Goal: Find specific page/section: Find specific page/section

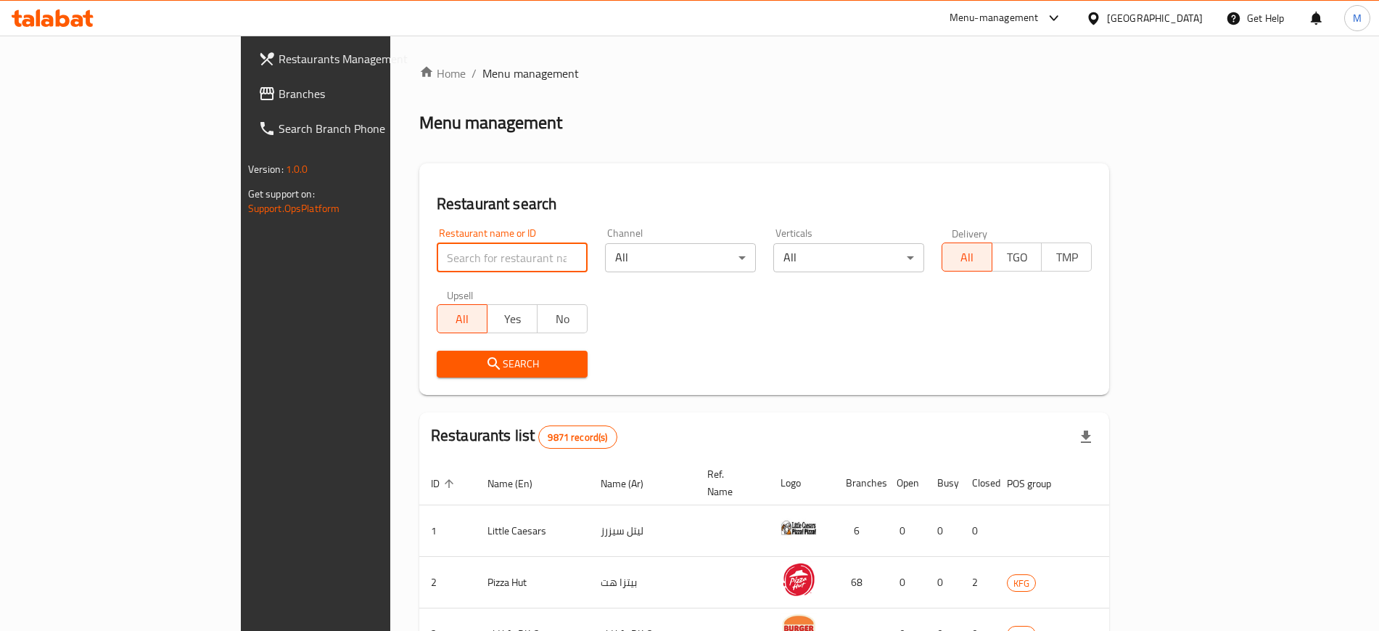
click at [442, 255] on input "search" at bounding box center [512, 257] width 151 height 29
type input "pastama"
click button "Search" at bounding box center [512, 363] width 151 height 27
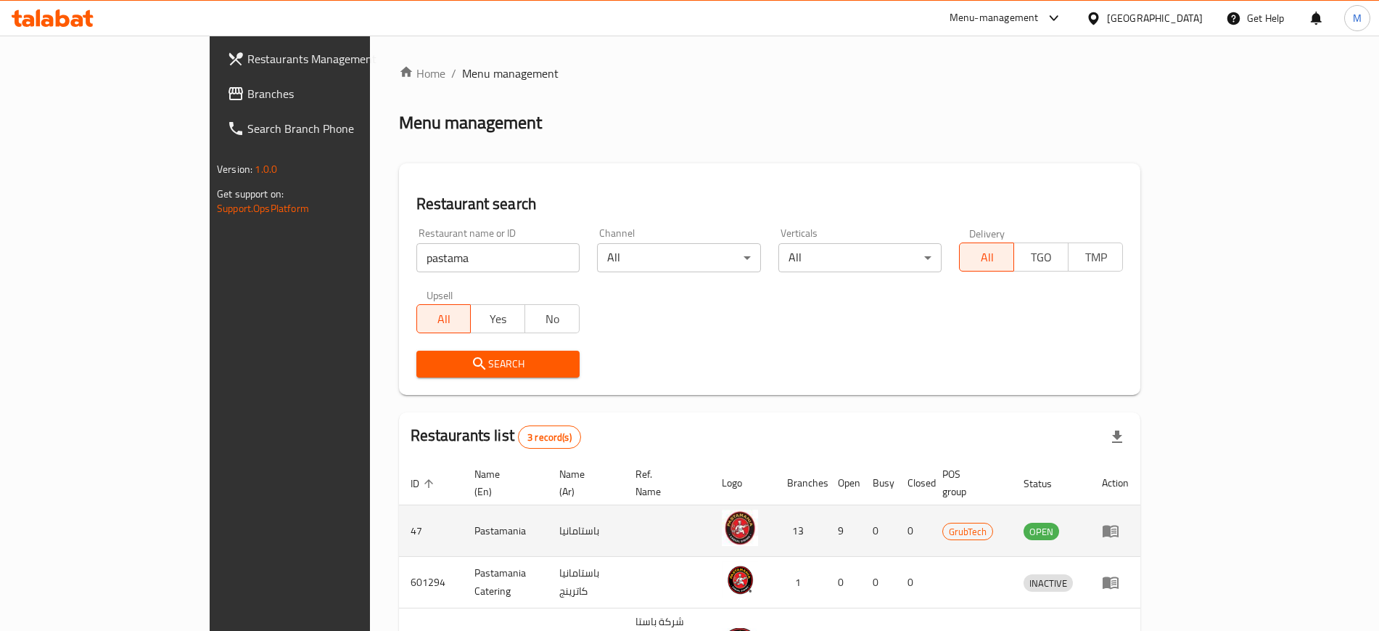
scroll to position [91, 0]
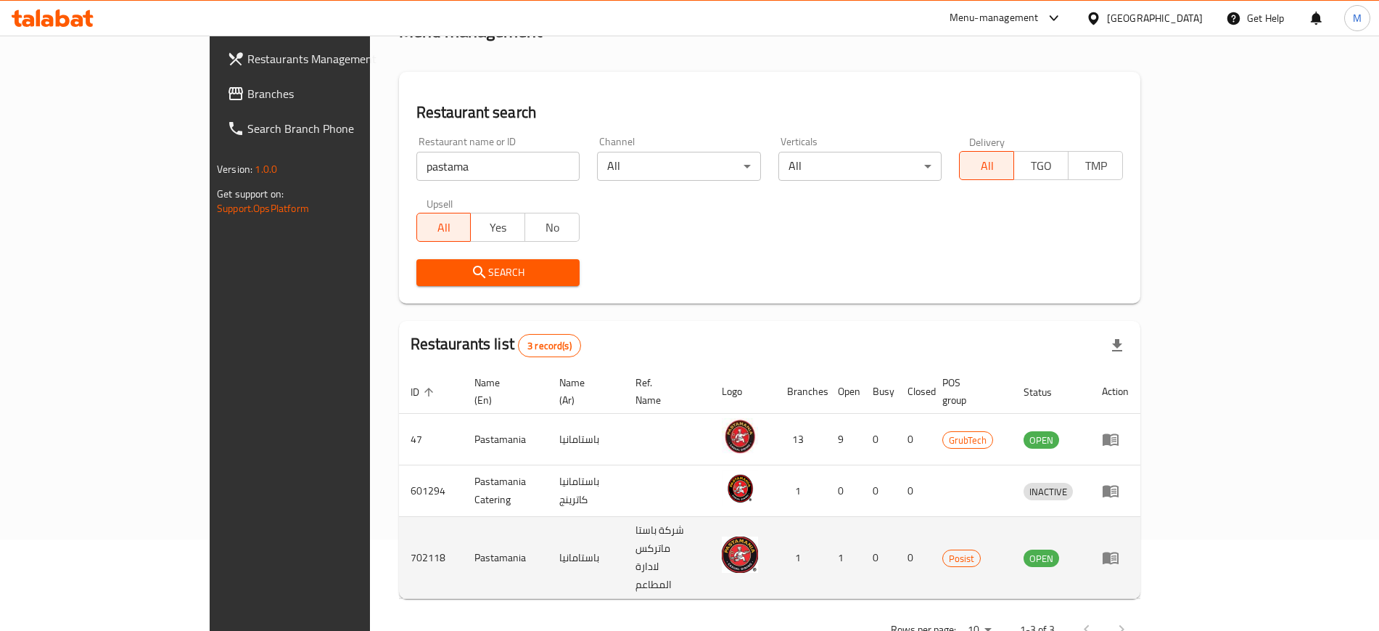
click at [399, 520] on td "702118" at bounding box center [431, 558] width 64 height 82
copy td "702118"
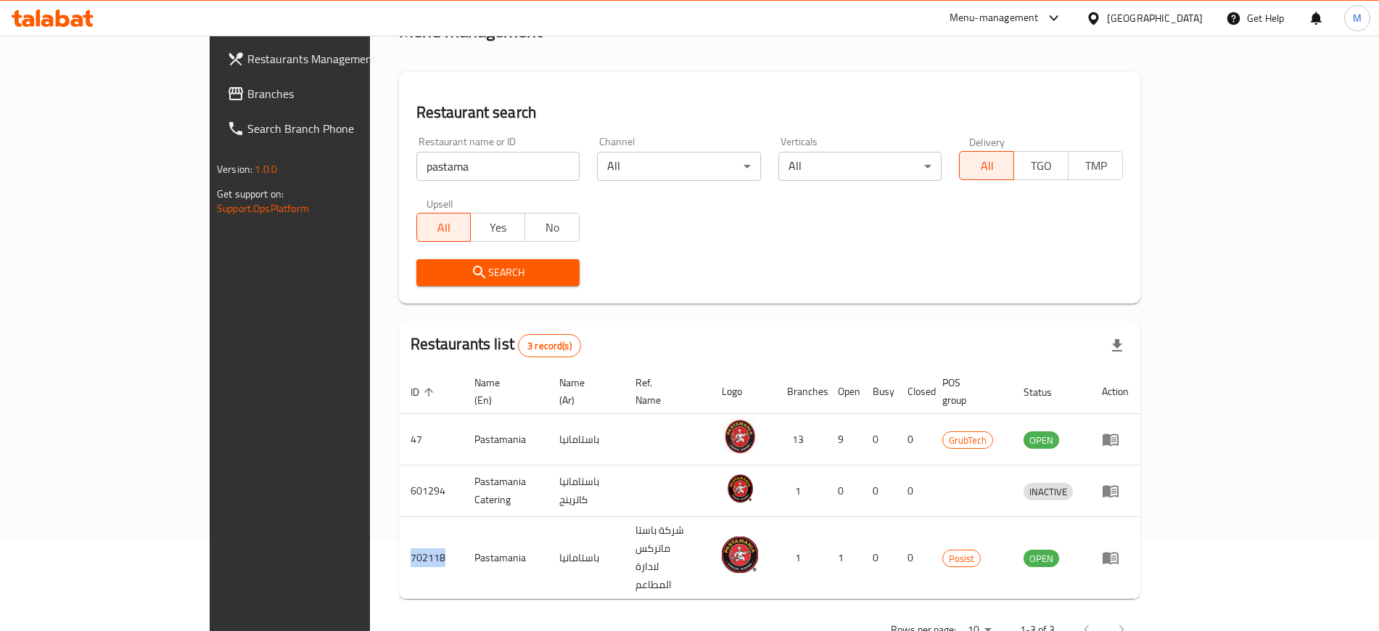
scroll to position [0, 0]
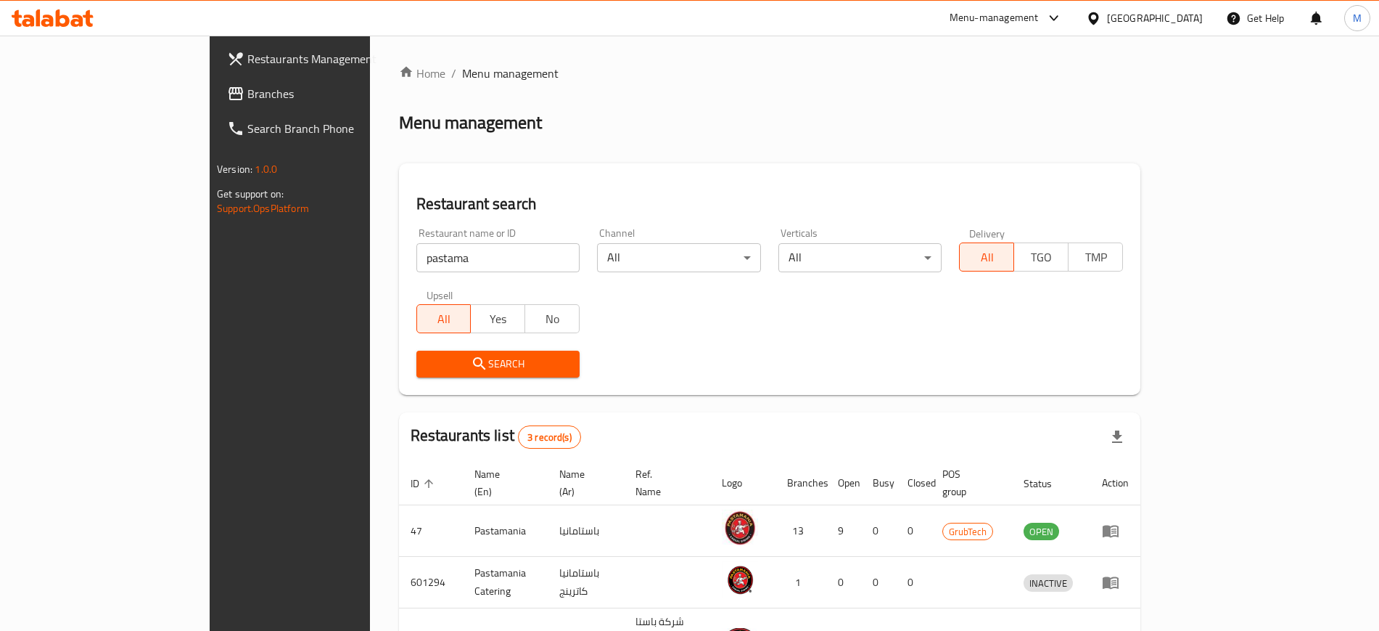
click at [1039, 16] on div "Menu-management" at bounding box center [994, 17] width 89 height 17
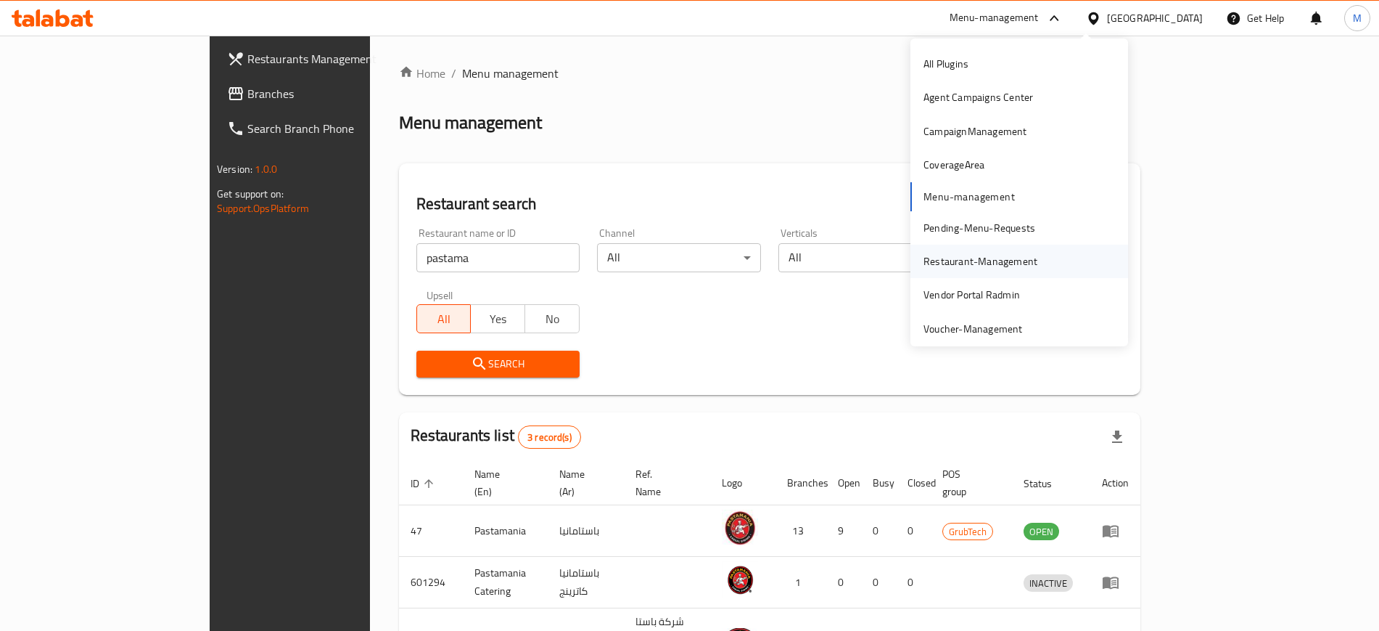
click at [985, 271] on div "Restaurant-Management" at bounding box center [980, 261] width 137 height 33
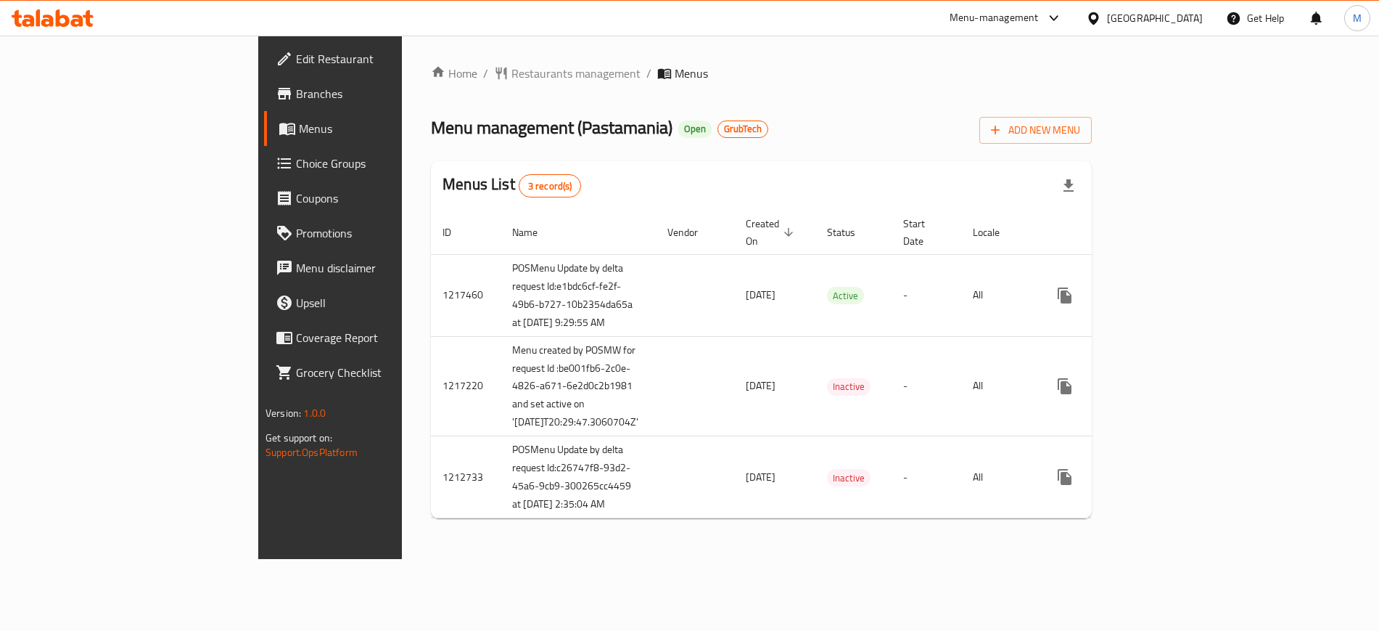
click at [296, 85] on span "Branches" at bounding box center [386, 93] width 181 height 17
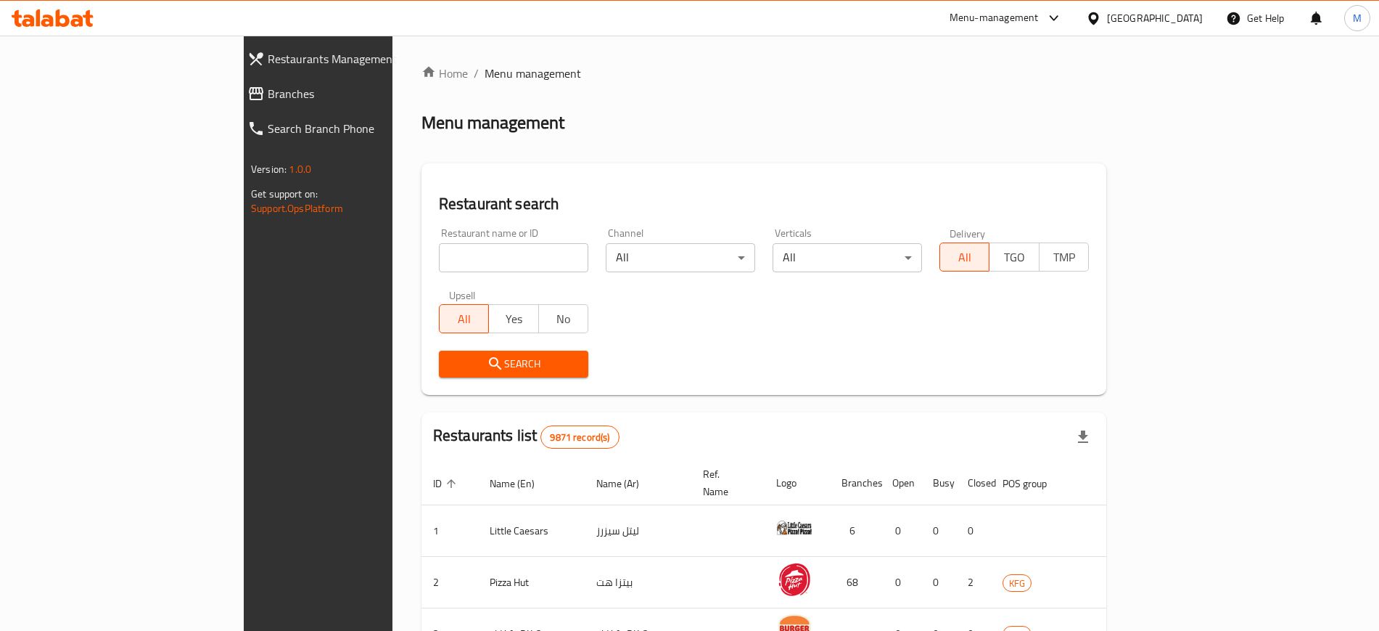
drag, startPoint x: 361, startPoint y: 272, endPoint x: 389, endPoint y: 237, distance: 44.9
click at [430, 237] on div "Restaurant name or ID Restaurant name or ID" at bounding box center [513, 250] width 167 height 62
click at [439, 265] on input "search" at bounding box center [513, 257] width 149 height 29
type input "pastama"
click button "Search" at bounding box center [513, 363] width 149 height 27
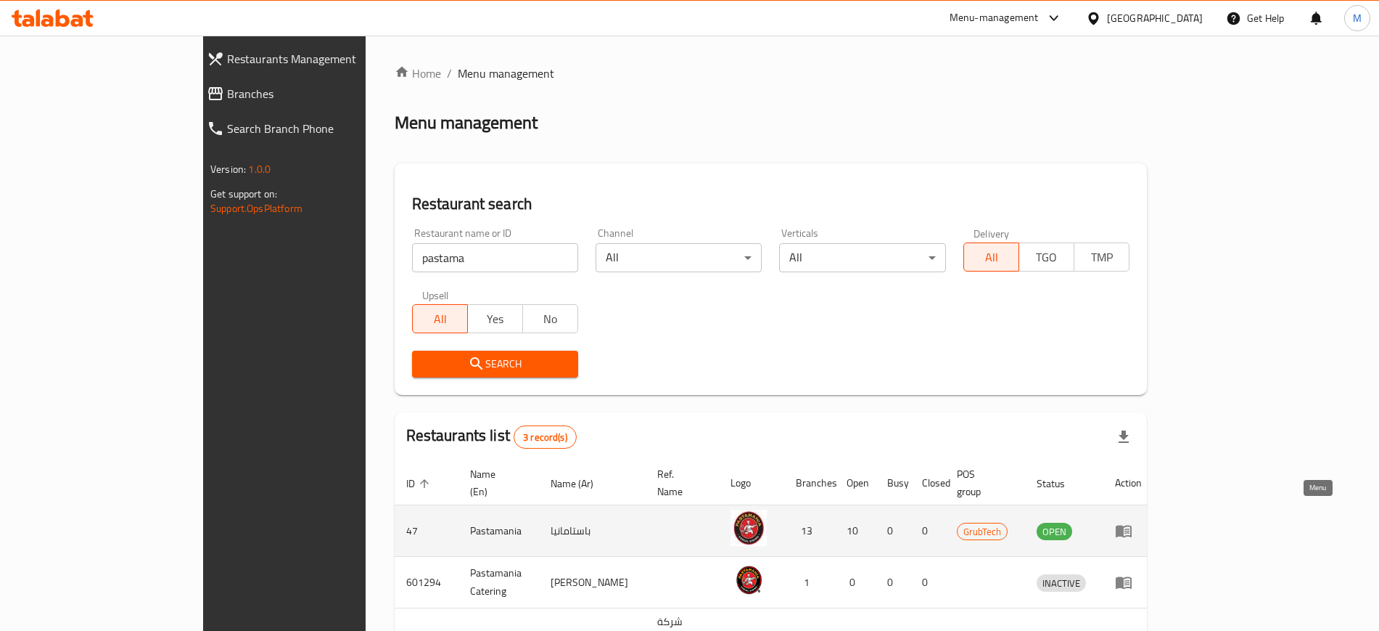
click at [1132, 525] on icon "enhanced table" at bounding box center [1124, 531] width 16 height 12
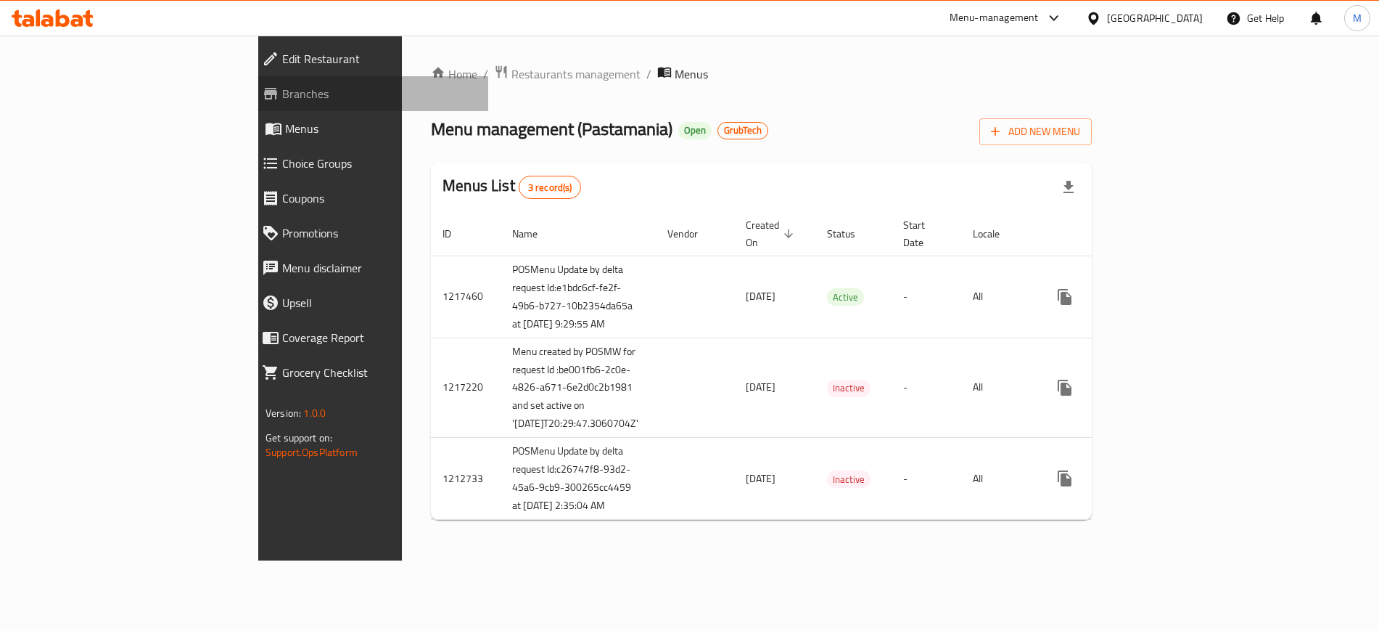
click at [282, 99] on span "Branches" at bounding box center [379, 93] width 194 height 17
